Goal: Information Seeking & Learning: Learn about a topic

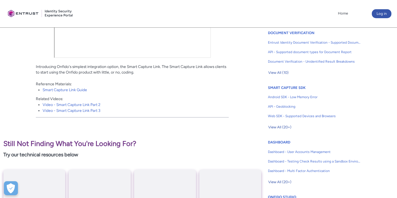
scroll to position [197, 0]
click at [84, 102] on link "Video - Smart Capture Link Part 2" at bounding box center [72, 104] width 58 height 4
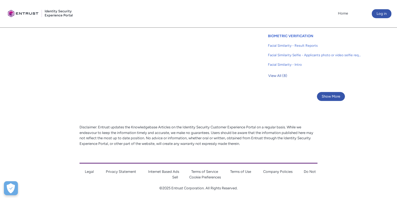
scroll to position [408, 0]
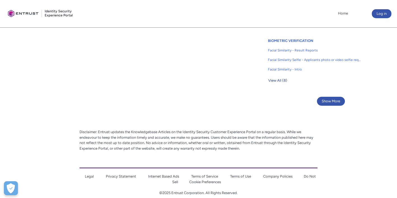
click at [277, 79] on span "View All (8)" at bounding box center [277, 80] width 19 height 8
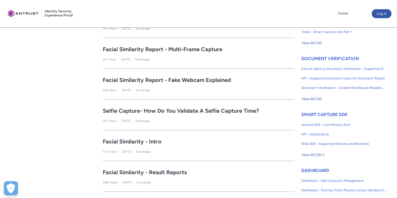
scroll to position [169, 0]
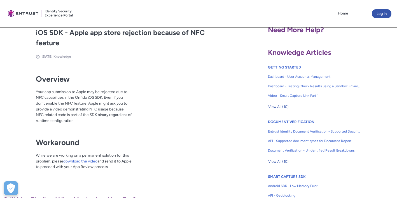
scroll to position [109, 0]
click at [277, 105] on span "View All (10)" at bounding box center [278, 106] width 20 height 8
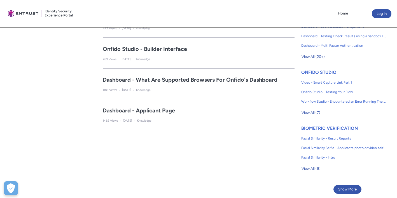
scroll to position [330, 0]
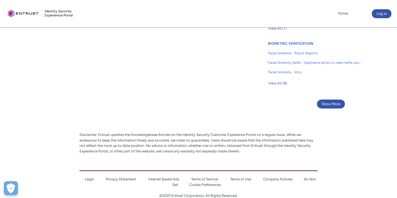
scroll to position [401, 0]
